Goal: Contribute content: Add original content to the website for others to see

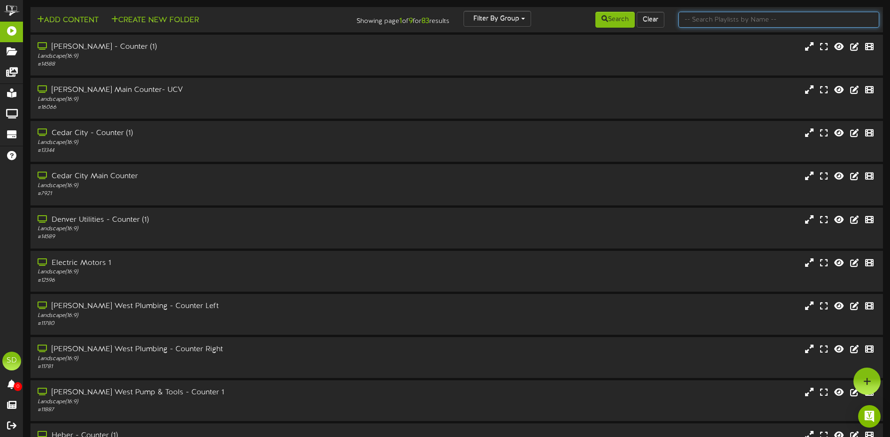
click at [724, 18] on input "text" at bounding box center [778, 20] width 201 height 16
type input "wichita"
drag, startPoint x: 619, startPoint y: 19, endPoint x: 674, endPoint y: 150, distance: 141.9
click at [678, 151] on div "Add Content Create New Folder Showing page 1 of 9 for 83 results Filter By Grou…" at bounding box center [456, 255] width 866 height 496
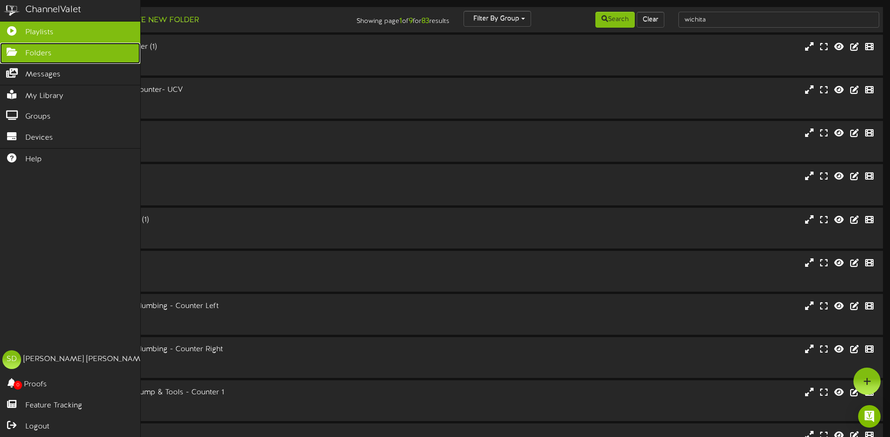
click at [8, 52] on icon at bounding box center [11, 50] width 23 height 7
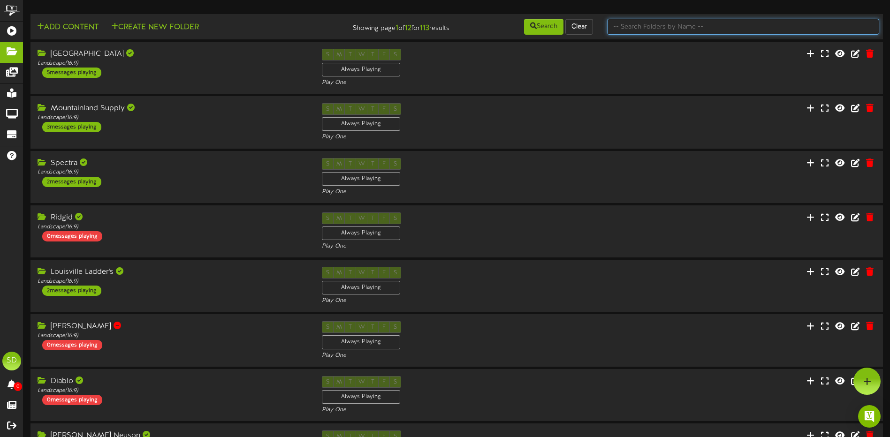
click at [644, 27] on input "text" at bounding box center [743, 27] width 272 height 16
type input "wichita"
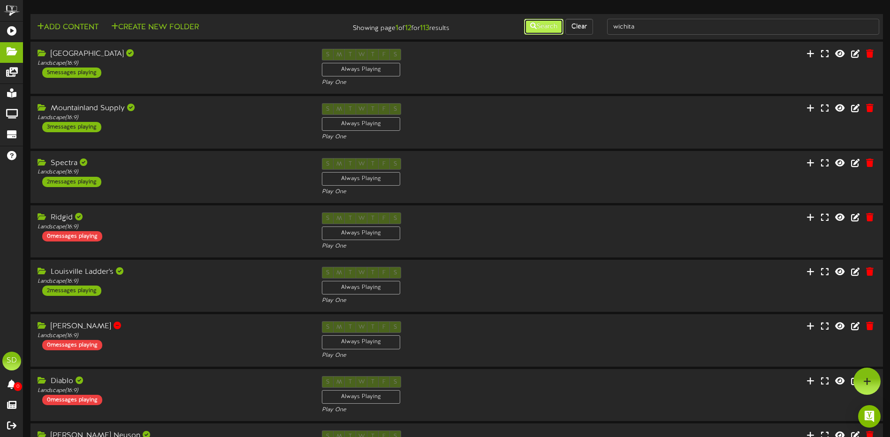
click at [547, 26] on button "Search" at bounding box center [543, 27] width 39 height 16
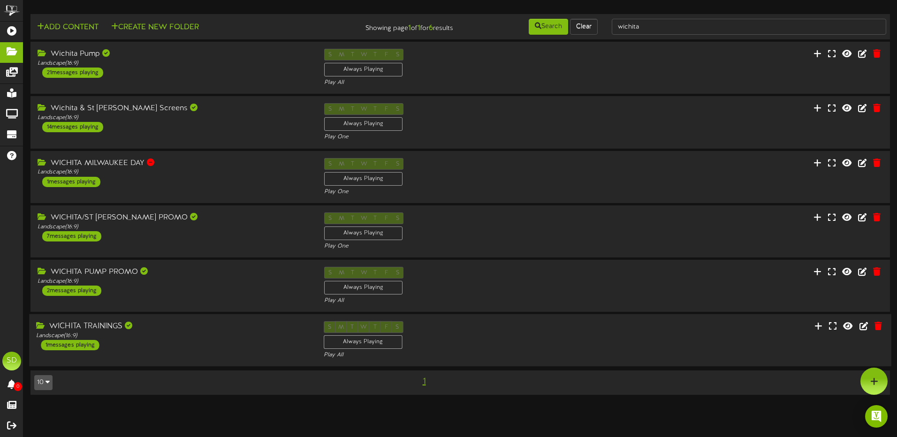
click at [131, 345] on div "WICHITA TRAININGS Landscape ( 16:9 ) 1 messages playing" at bounding box center [172, 335] width 287 height 29
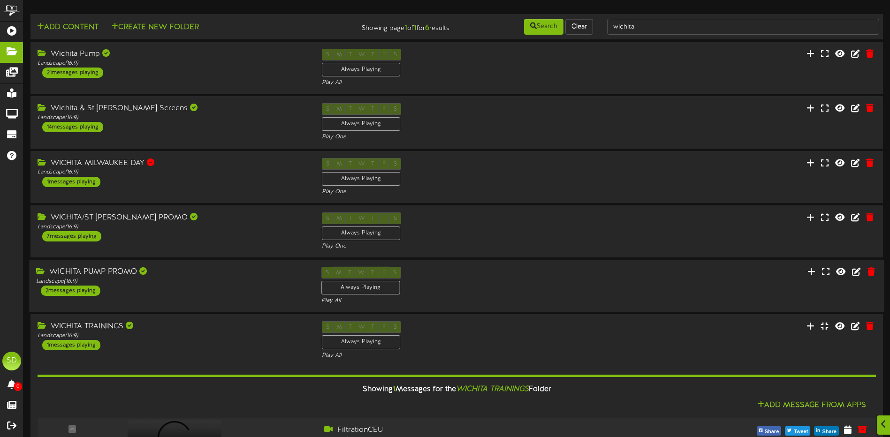
scroll to position [86, 0]
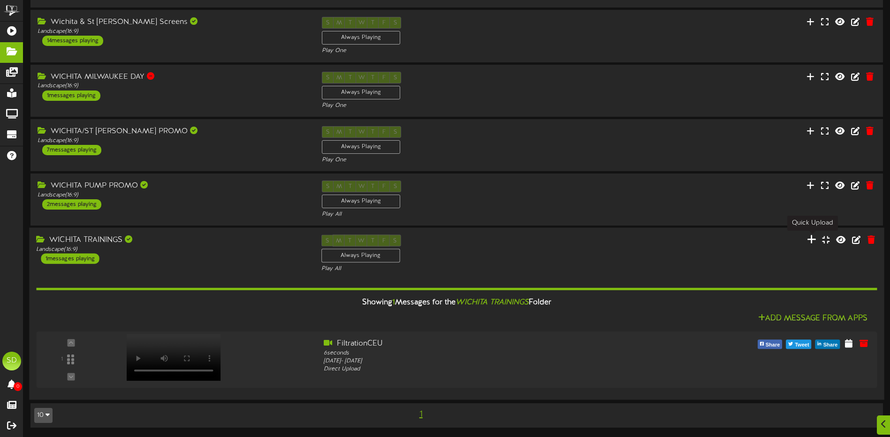
click at [815, 242] on icon at bounding box center [811, 240] width 9 height 10
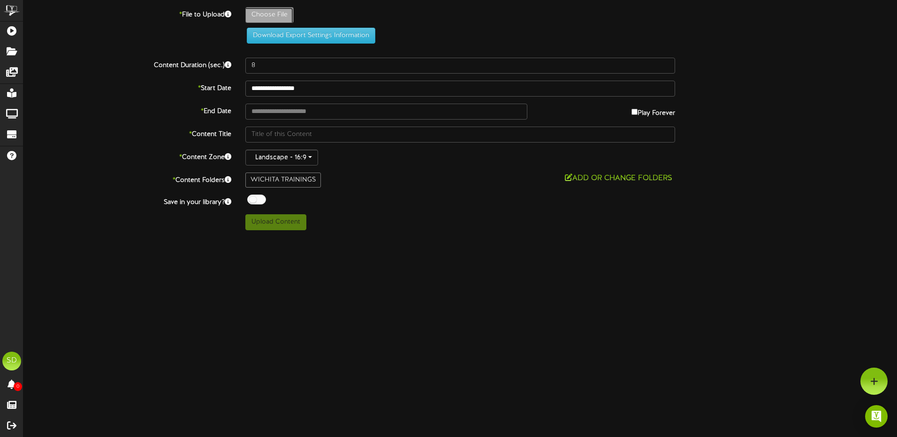
type input "**********"
type input "REVELSCREEN-TEMPLATE"
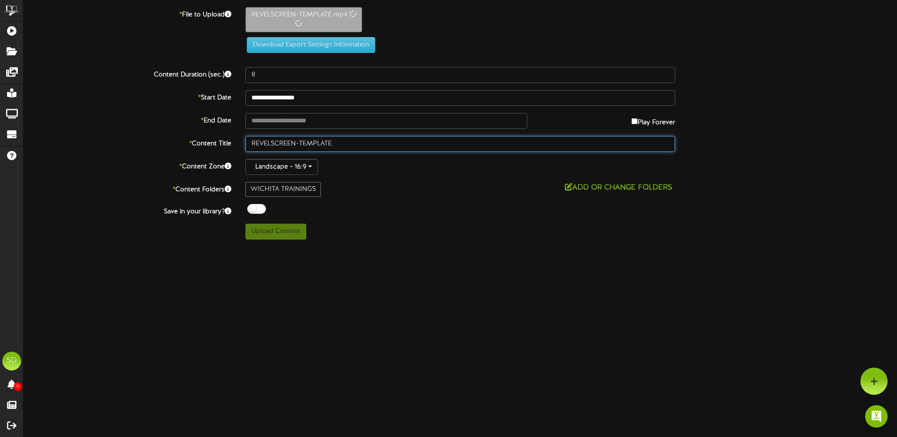
click at [344, 144] on input "REVELSCREEN-TEMPLATE" at bounding box center [460, 144] width 430 height 16
drag, startPoint x: 344, startPoint y: 144, endPoint x: 219, endPoint y: 145, distance: 124.8
click at [219, 145] on div "* Content Title REVELSCREEN-TEMPLATE" at bounding box center [459, 144] width 887 height 16
type input "5"
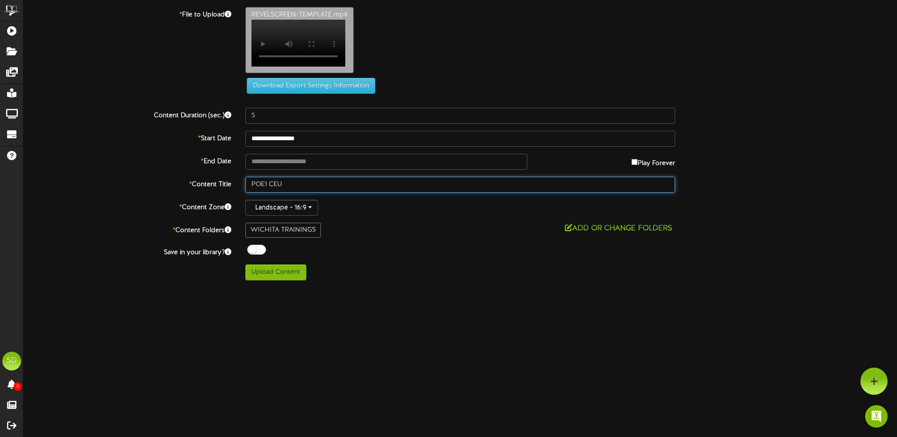
type input "POE1 CEU"
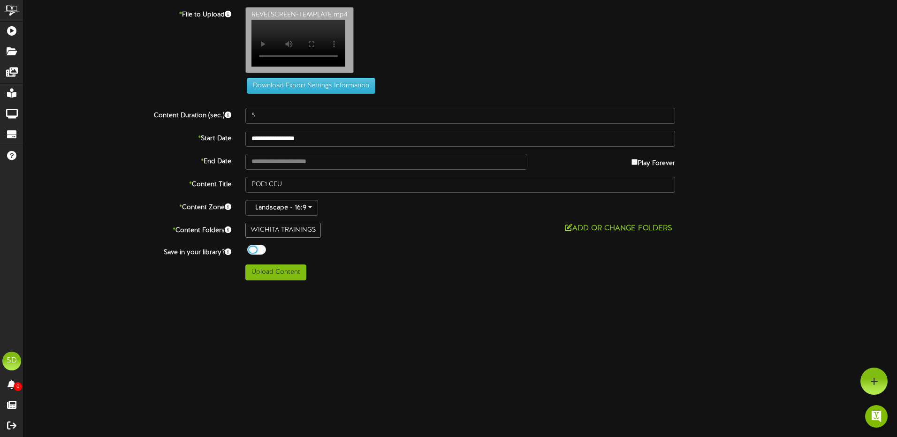
click at [263, 255] on div at bounding box center [256, 250] width 19 height 10
type input "**********"
click at [221, 167] on label "* End Date" at bounding box center [127, 160] width 222 height 13
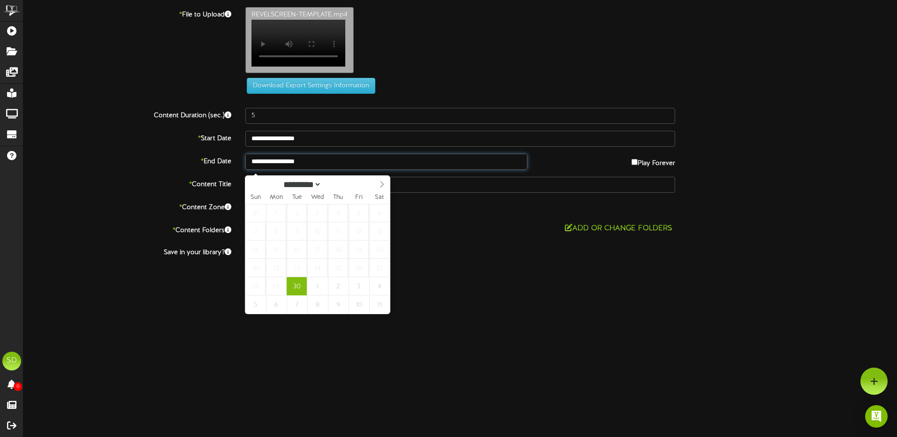
click at [324, 166] on input "**********" at bounding box center [386, 162] width 282 height 16
select select "*"
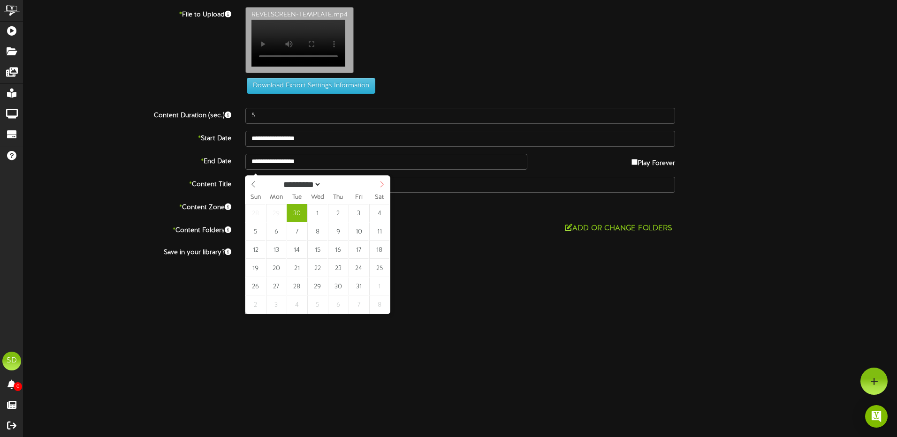
click at [384, 188] on icon at bounding box center [382, 184] width 7 height 7
type input "**********"
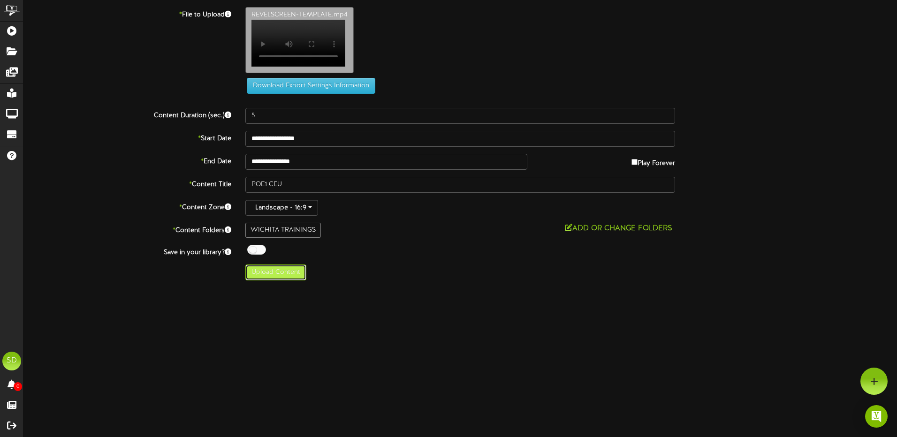
click at [274, 280] on button "Upload Content" at bounding box center [275, 273] width 61 height 16
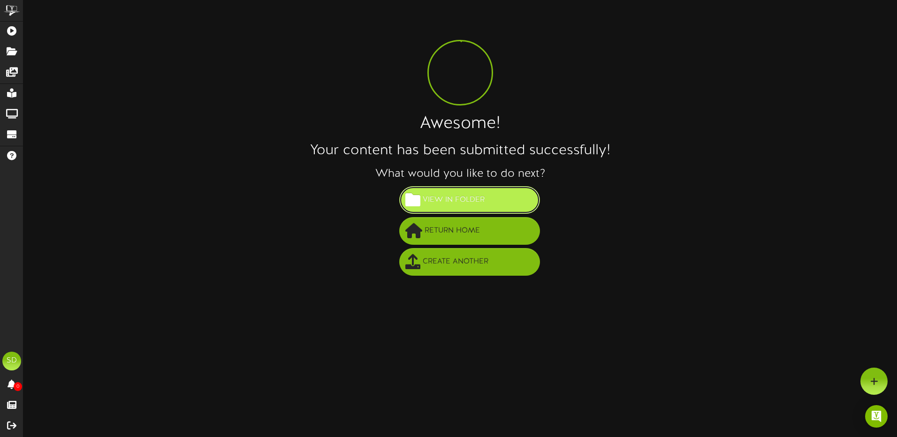
click at [496, 207] on button "View in Folder" at bounding box center [469, 200] width 141 height 28
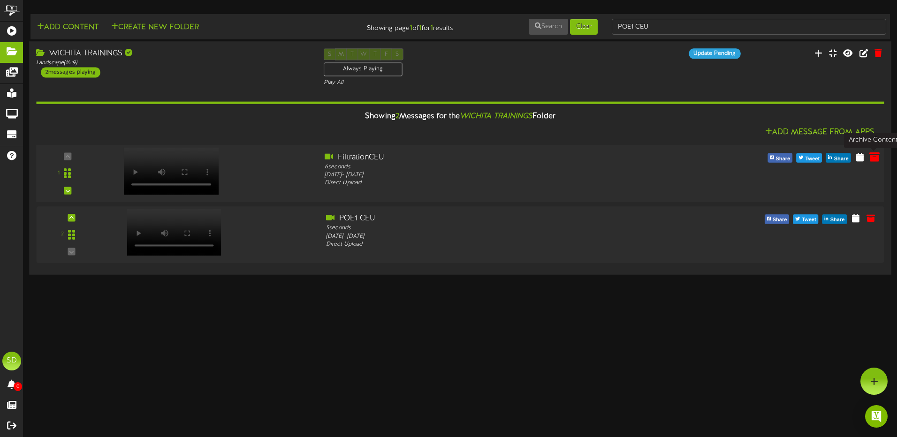
click at [876, 160] on icon at bounding box center [874, 156] width 10 height 10
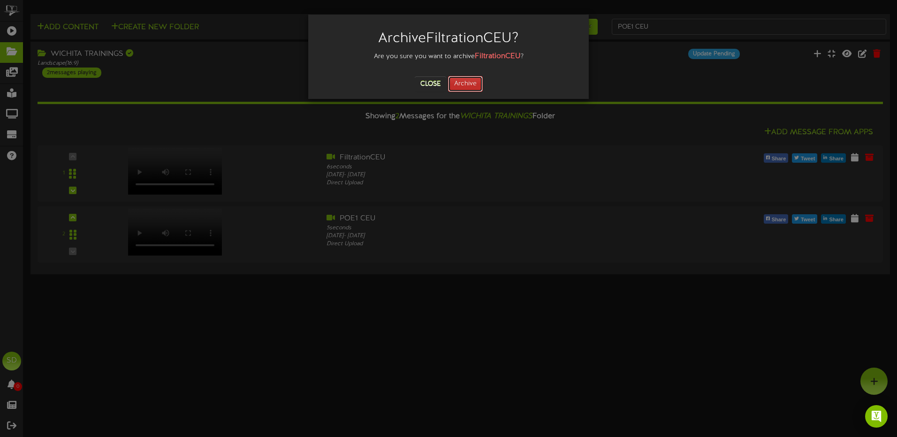
click at [465, 83] on button "Archive" at bounding box center [465, 84] width 35 height 16
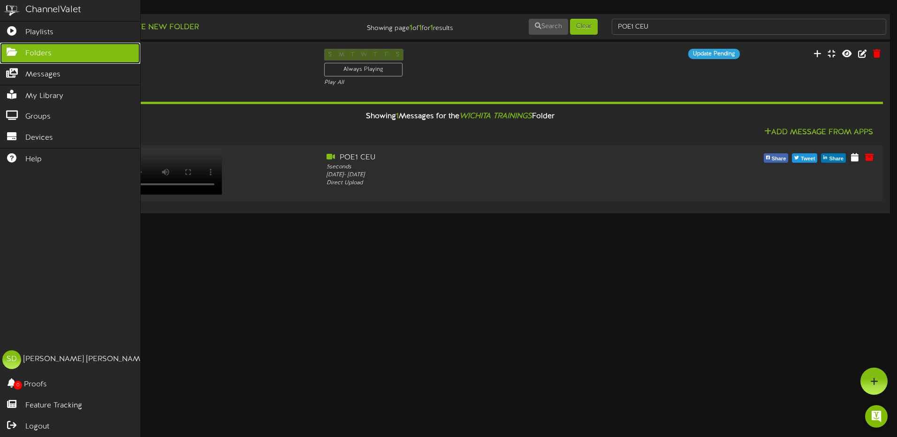
click at [41, 53] on span "Folders" at bounding box center [38, 53] width 26 height 11
click at [42, 50] on span "Folders" at bounding box center [38, 53] width 26 height 11
